Goal: Go to known website: Access a specific website the user already knows

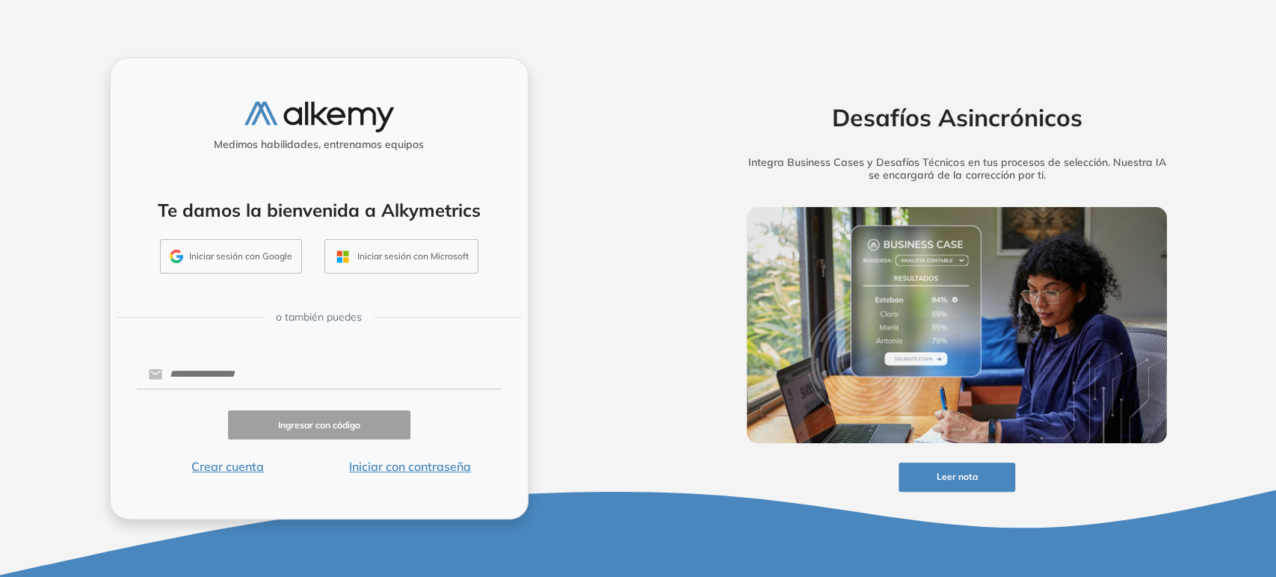
click at [270, 261] on button "Iniciar sesión con Google" at bounding box center [231, 256] width 142 height 34
